Goal: Transaction & Acquisition: Subscribe to service/newsletter

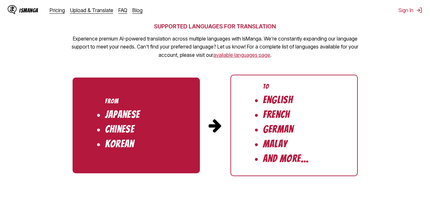
click at [430, 118] on html "IsManga Pricing Upload & Translate FAQ Blog Sign In Pricing Upload & Translate …" at bounding box center [215, 47] width 430 height 1344
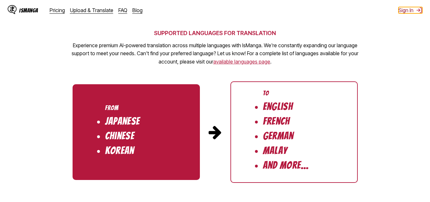
click at [402, 8] on button "Sign In" at bounding box center [411, 10] width 24 height 6
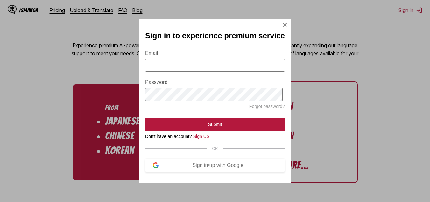
click at [239, 68] on input "Email" at bounding box center [215, 65] width 140 height 13
type input "**********"
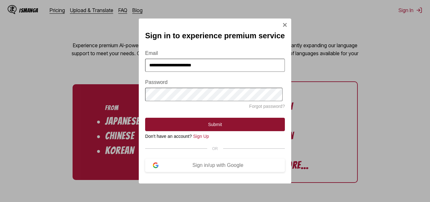
click at [225, 121] on button "Submit" at bounding box center [215, 123] width 140 height 13
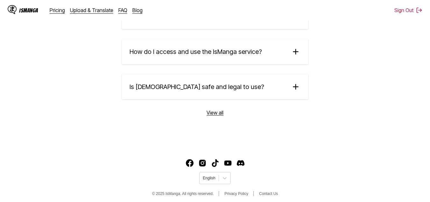
scroll to position [1144, 0]
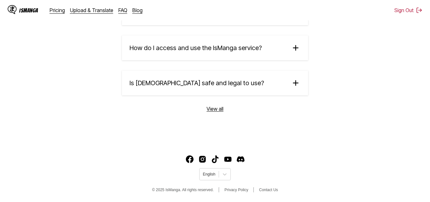
click at [28, 6] on div "IsManga" at bounding box center [23, 10] width 31 height 10
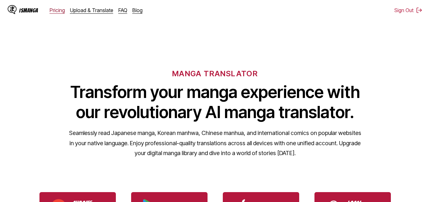
click at [60, 11] on link "Pricing" at bounding box center [57, 10] width 15 height 6
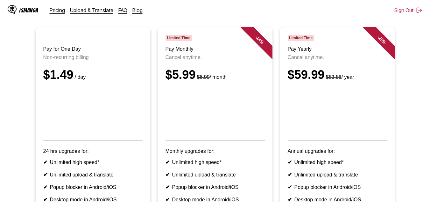
scroll to position [56, 0]
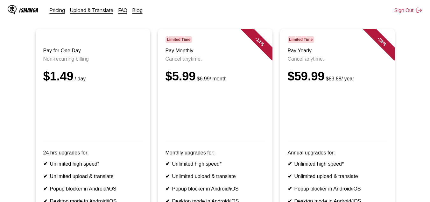
click at [179, 43] on span "Limited Time" at bounding box center [179, 39] width 26 height 6
click at [257, 44] on div "- 14 %" at bounding box center [259, 41] width 38 height 38
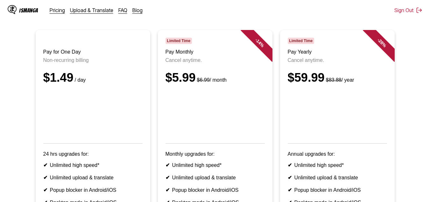
scroll to position [51, 0]
